Goal: Find specific page/section: Find specific page/section

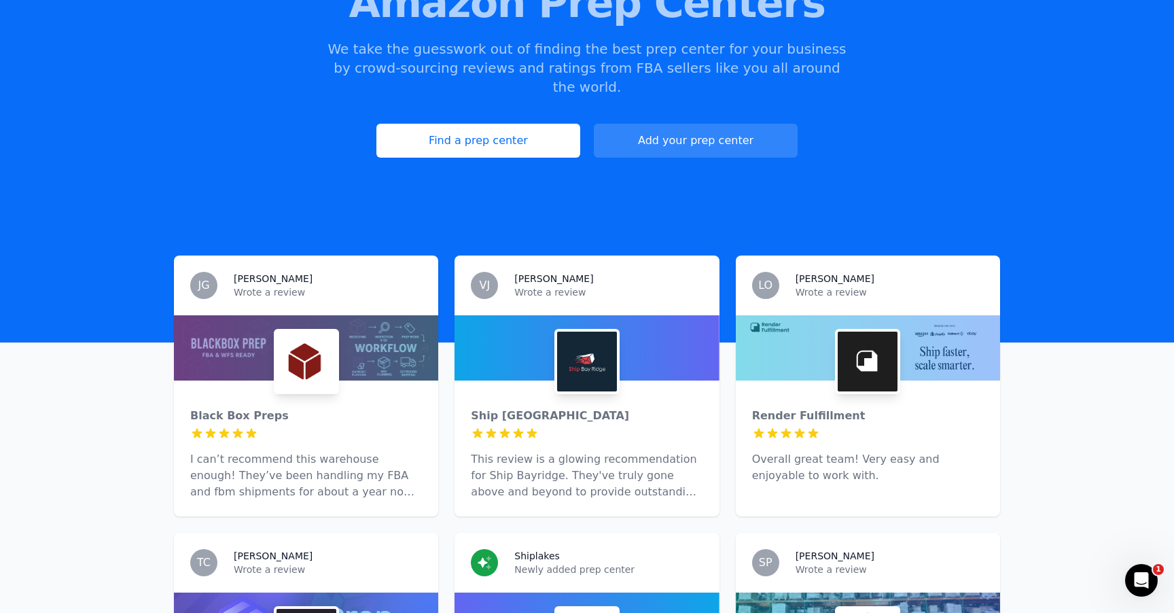
scroll to position [205, 0]
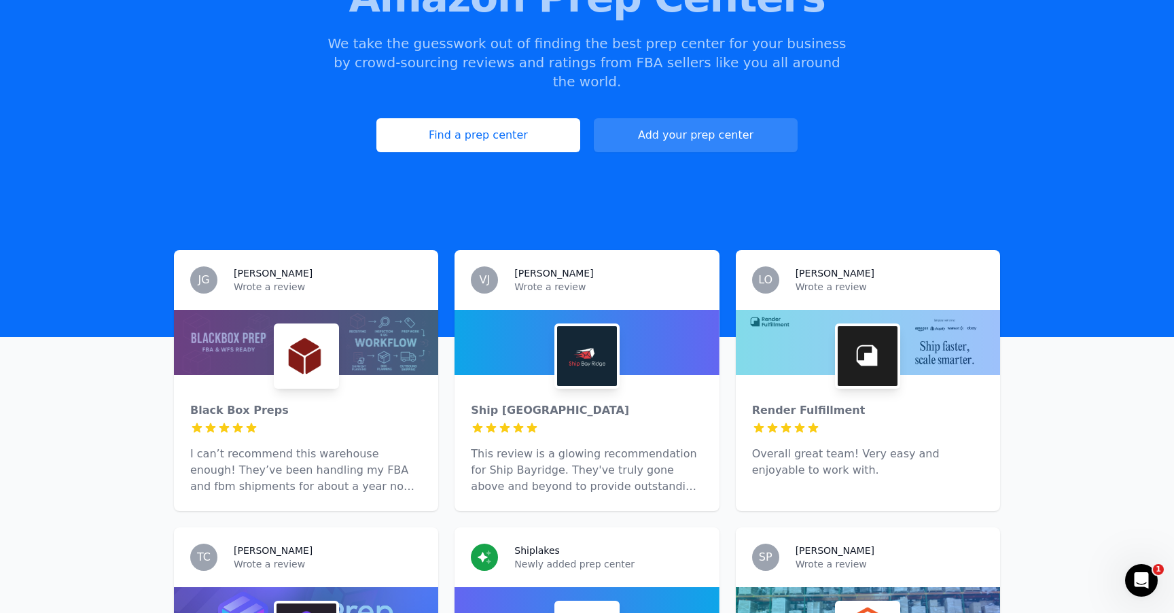
click at [347, 331] on div at bounding box center [306, 342] width 264 height 65
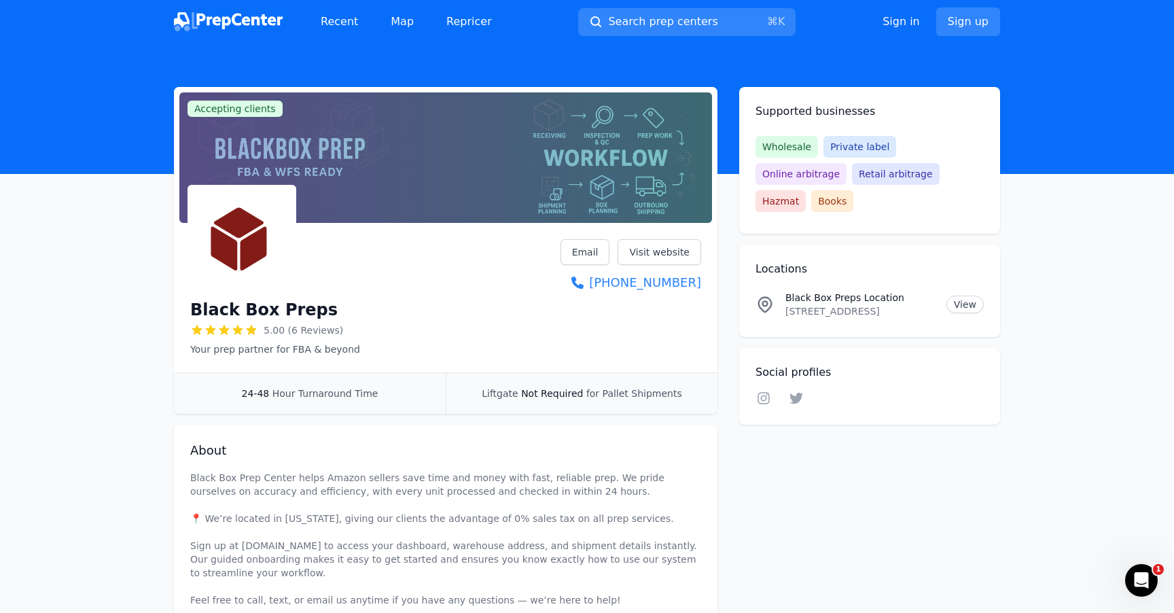
click at [252, 14] on img at bounding box center [228, 21] width 109 height 19
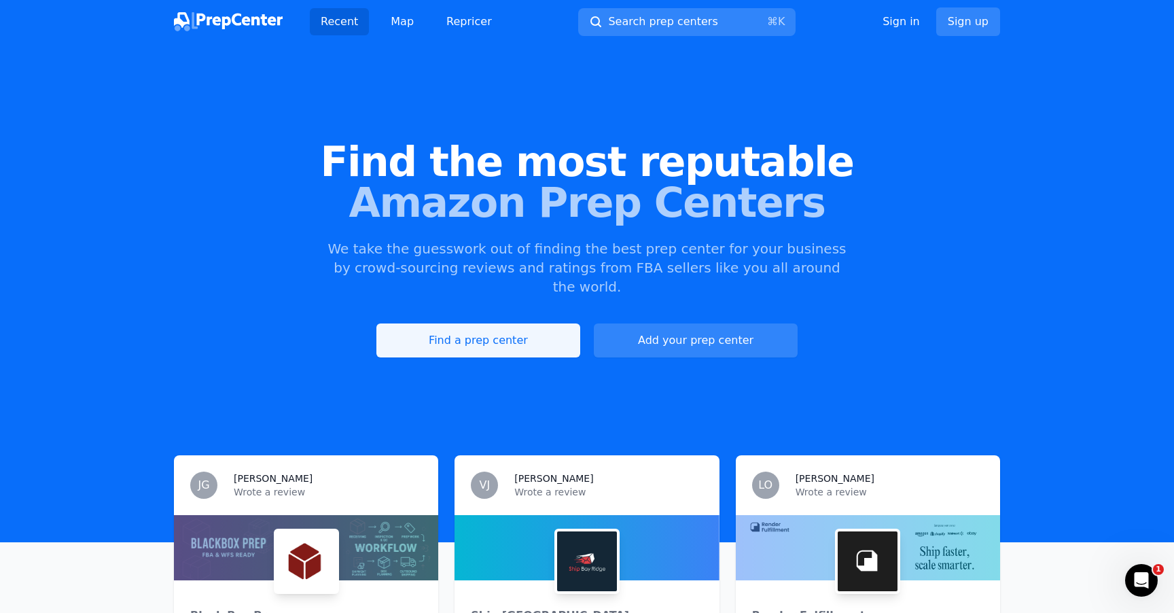
scroll to position [158, 0]
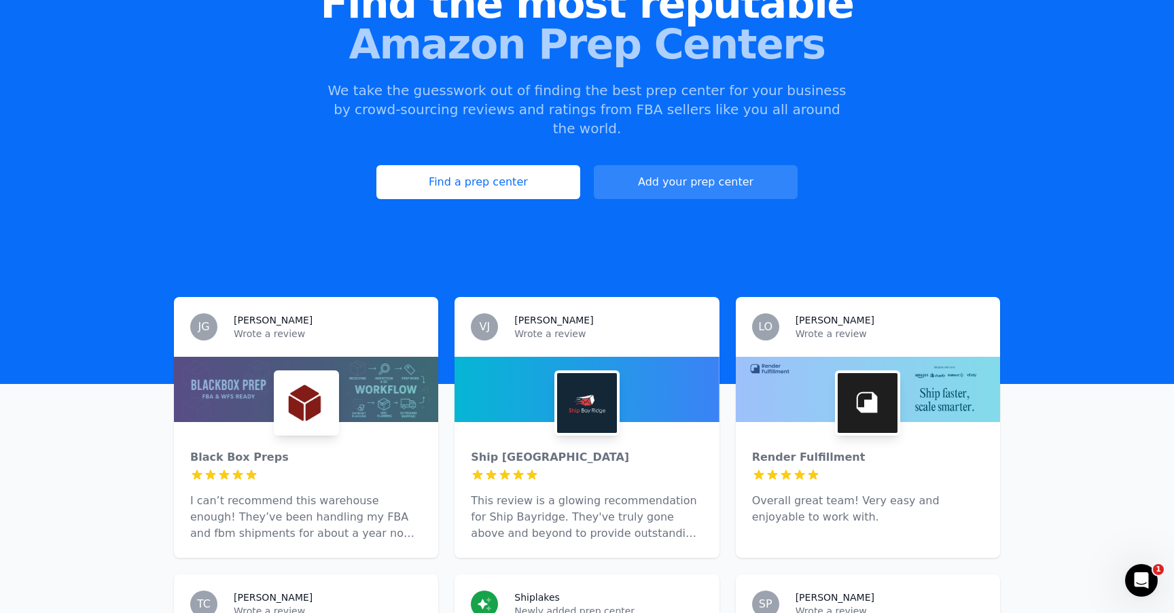
click at [567, 397] on img at bounding box center [587, 403] width 60 height 60
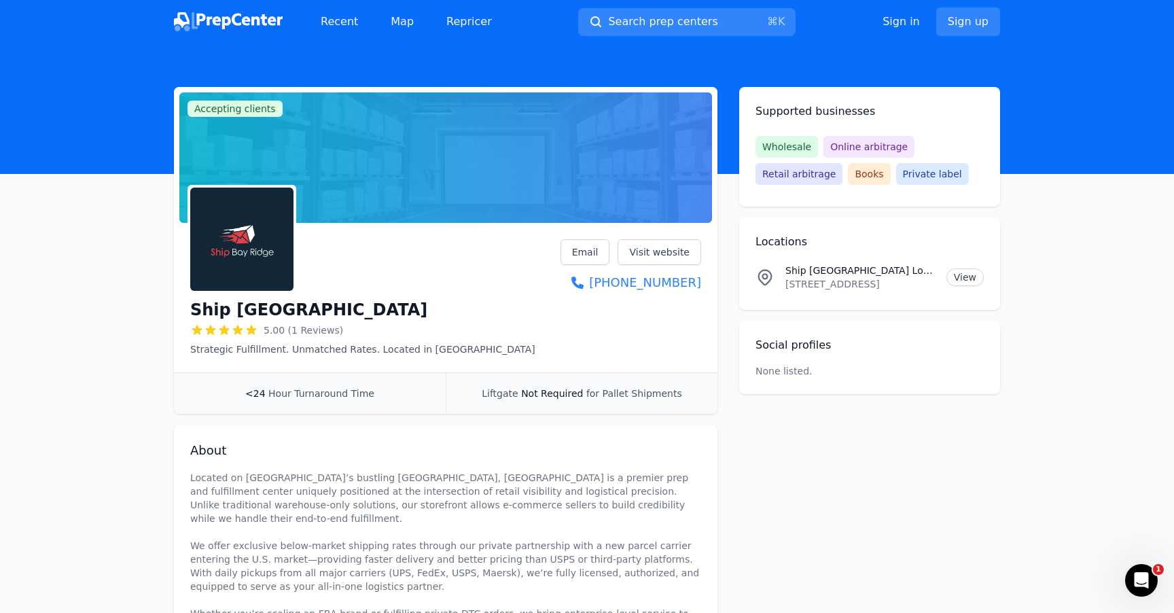
click at [266, 311] on h1 "Ship [GEOGRAPHIC_DATA]" at bounding box center [308, 310] width 237 height 22
copy div "Ship [GEOGRAPHIC_DATA]"
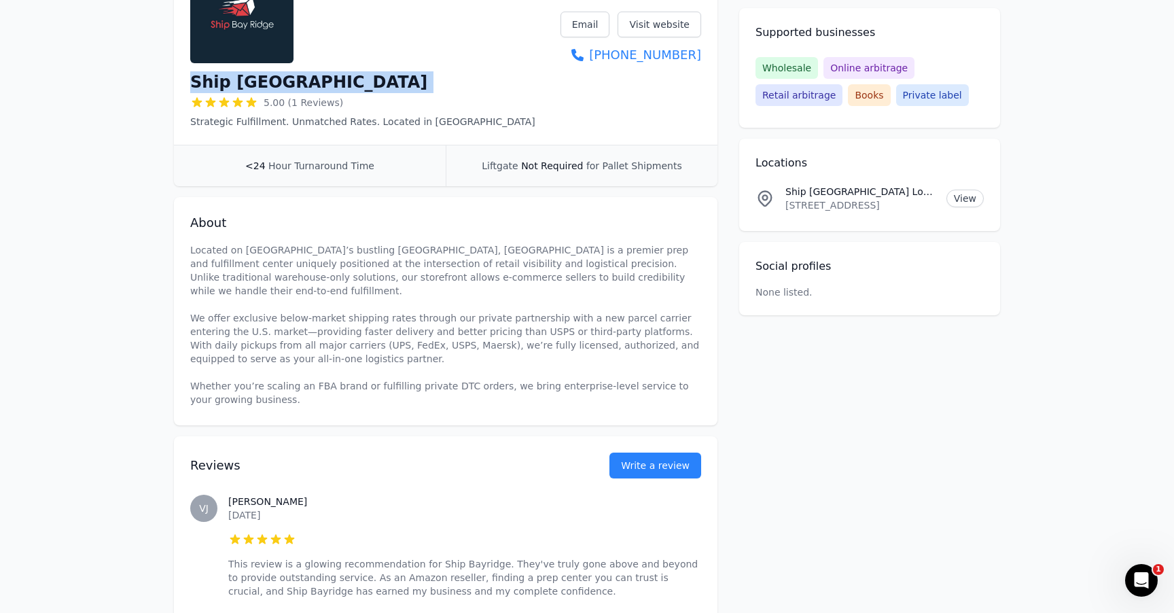
scroll to position [490, 0]
